Goal: Information Seeking & Learning: Check status

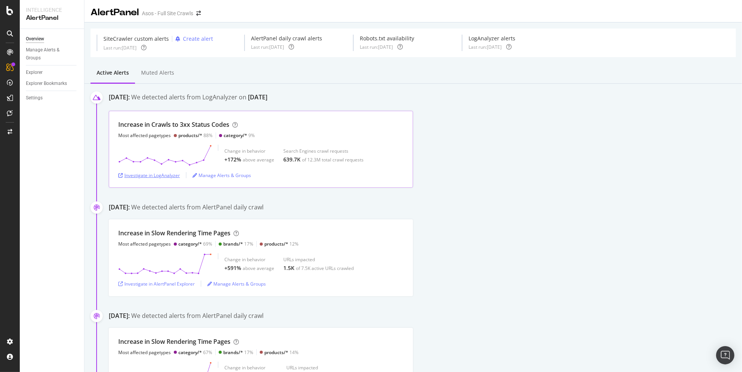
click at [150, 178] on div "Investigate in LogAnalyzer" at bounding box center [149, 175] width 62 height 6
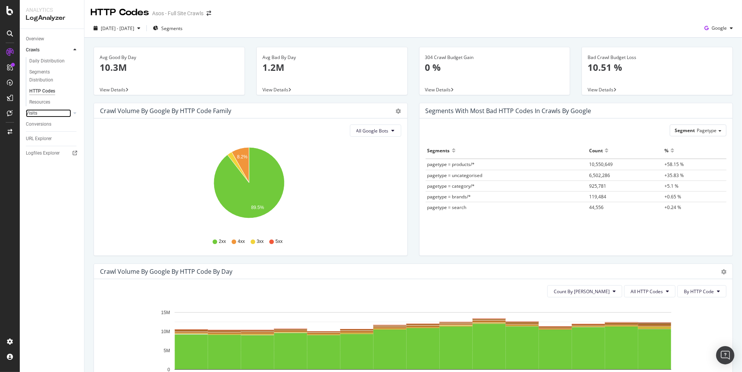
click at [51, 111] on link "Visits" at bounding box center [48, 113] width 45 height 8
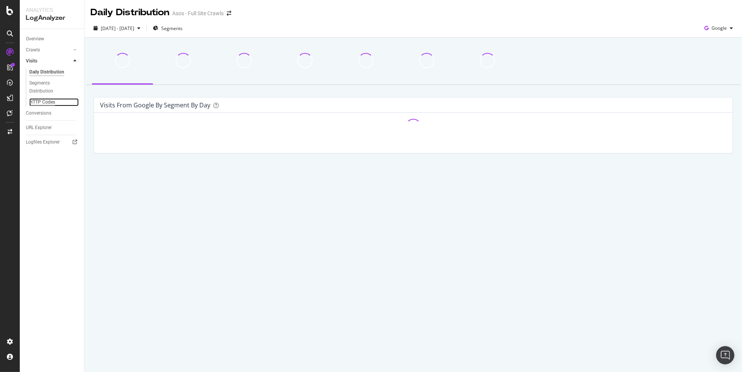
click at [49, 102] on div "HTTP Codes" at bounding box center [42, 102] width 26 height 8
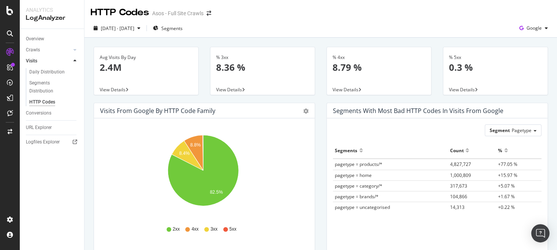
click at [337, 10] on div "HTTP Codes Asos - Full Site Crawls" at bounding box center [320, 9] width 472 height 19
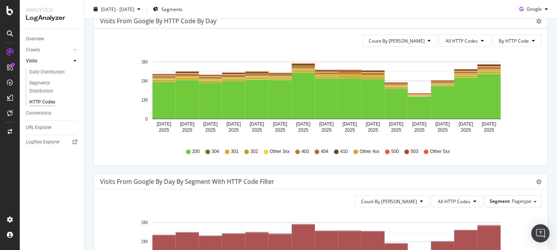
scroll to position [229, 0]
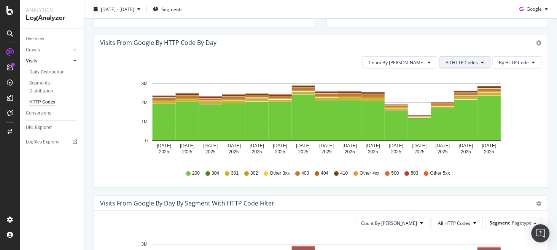
click at [454, 63] on span "All HTTP Codes" at bounding box center [461, 62] width 32 height 6
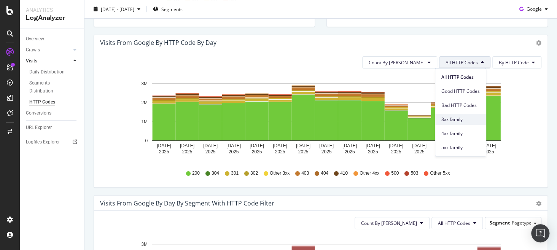
click at [467, 119] on span "3xx family" at bounding box center [460, 119] width 38 height 7
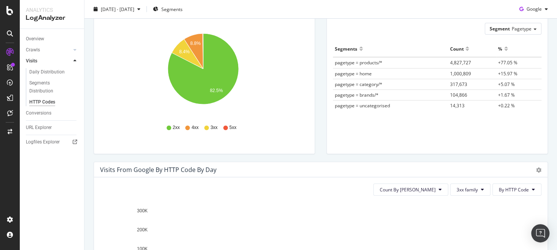
scroll to position [101, 0]
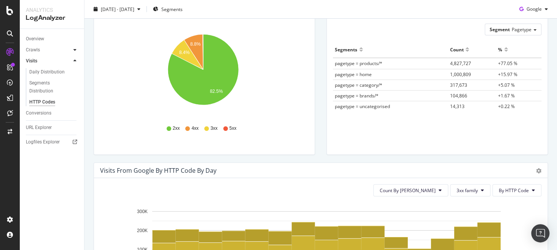
click at [71, 51] on div at bounding box center [75, 50] width 8 height 8
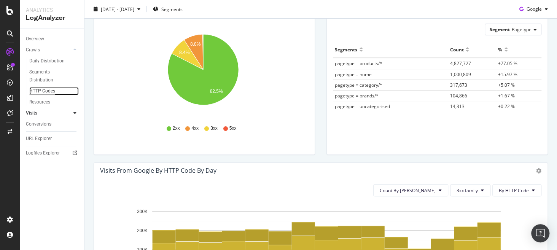
click at [51, 91] on div "HTTP Codes" at bounding box center [42, 91] width 26 height 8
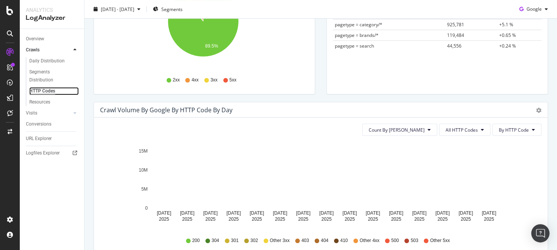
scroll to position [213, 0]
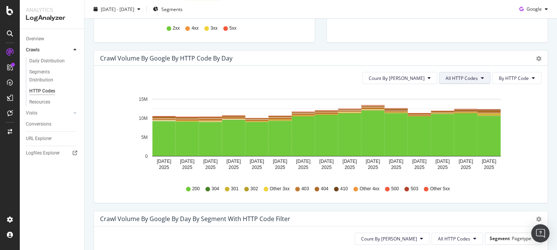
click at [467, 76] on span "All HTTP Codes" at bounding box center [461, 78] width 32 height 6
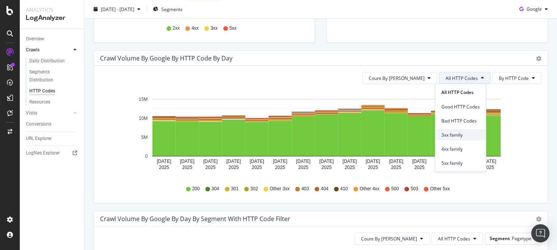
click at [463, 132] on span "3xx family" at bounding box center [460, 134] width 38 height 7
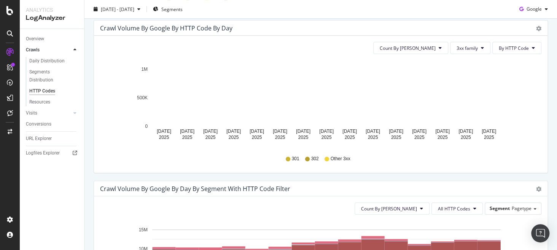
scroll to position [359, 0]
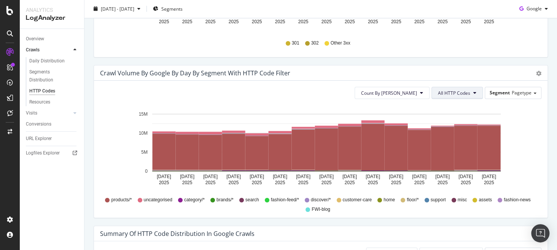
click at [455, 94] on span "All HTTP Codes" at bounding box center [454, 93] width 32 height 6
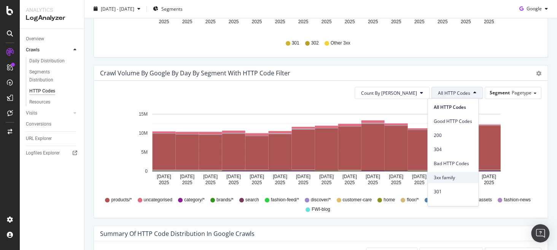
click at [456, 179] on span "3xx family" at bounding box center [453, 177] width 38 height 7
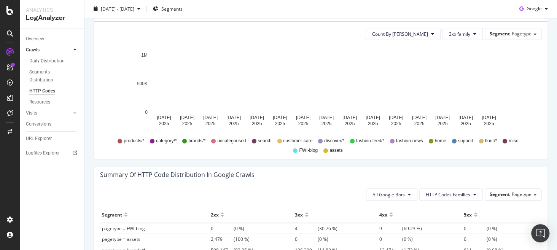
scroll to position [459, 0]
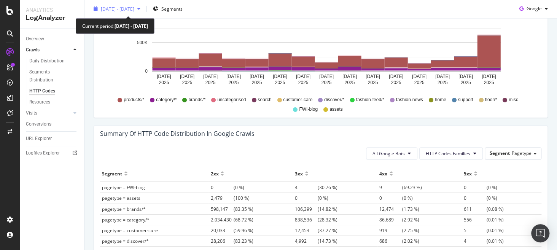
click at [116, 7] on span "[DATE] - [DATE]" at bounding box center [117, 9] width 33 height 6
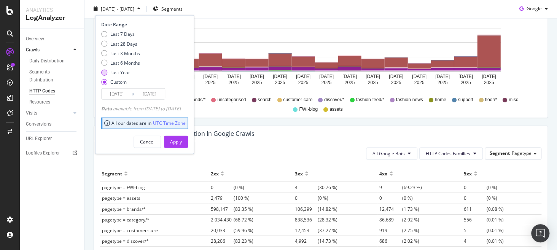
click at [120, 73] on div "Last Year" at bounding box center [120, 72] width 20 height 6
type input "[DATE]"
click at [129, 61] on div "Last 6 Months" at bounding box center [125, 63] width 30 height 6
type input "[DATE]"
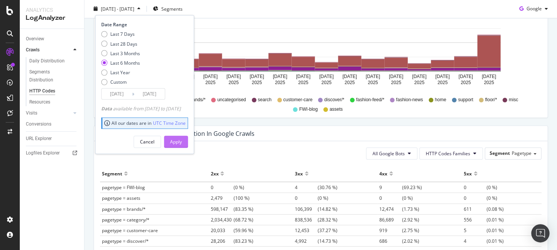
click at [182, 143] on div "Apply" at bounding box center [176, 141] width 12 height 6
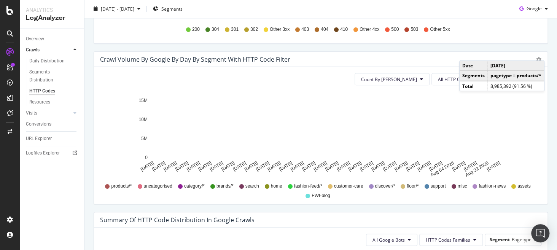
scroll to position [373, 0]
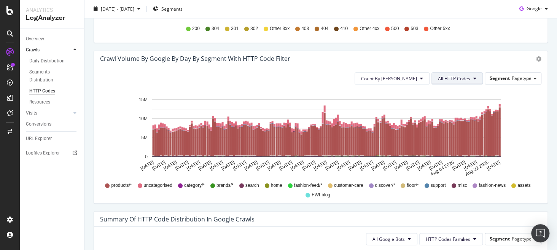
click at [459, 78] on span "All HTTP Codes" at bounding box center [454, 78] width 32 height 6
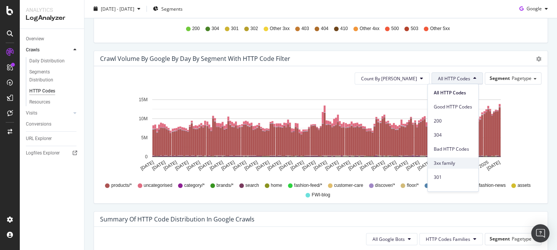
click at [455, 164] on span "3xx family" at bounding box center [453, 163] width 38 height 7
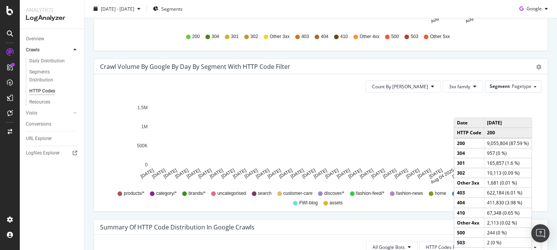
scroll to position [366, 0]
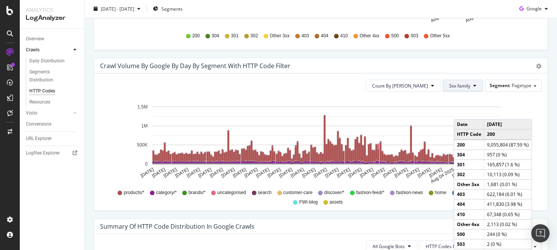
click at [464, 88] on span "3xx family" at bounding box center [459, 86] width 21 height 6
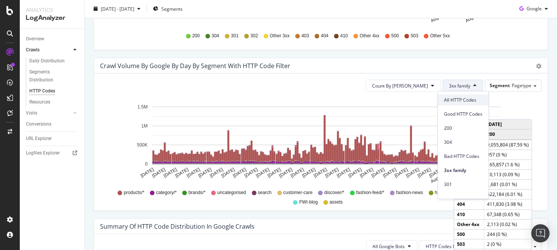
click at [462, 98] on span "All HTTP Codes" at bounding box center [463, 100] width 38 height 7
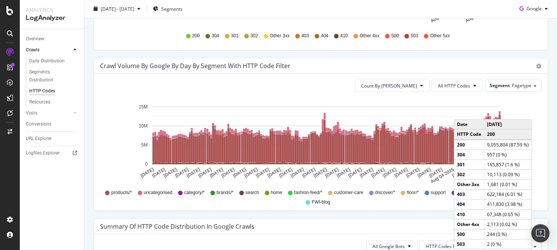
click at [549, 102] on div "Avg Good By Day 7.3M View Details Avg Bad By Day 1.8M View Details 304 Crawl Bu…" at bounding box center [320, 46] width 472 height 749
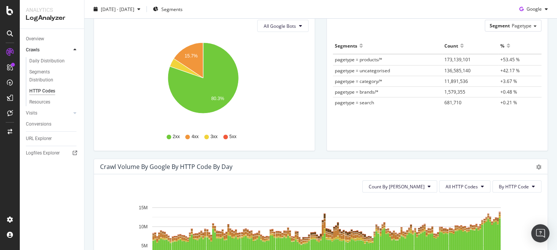
scroll to position [104, 0]
click at [45, 104] on div "Resources" at bounding box center [39, 102] width 21 height 8
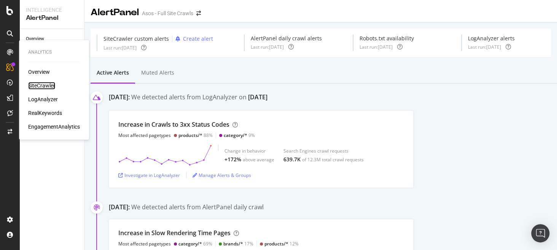
click at [46, 83] on div "SiteCrawler" at bounding box center [41, 86] width 27 height 8
